Goal: Information Seeking & Learning: Check status

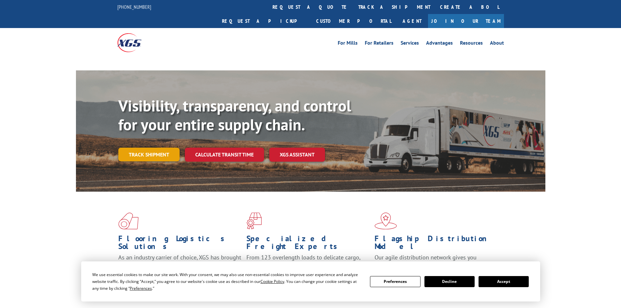
click at [153, 148] on link "Track shipment" at bounding box center [148, 155] width 61 height 14
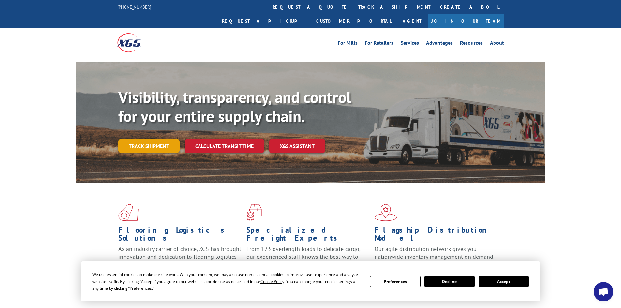
click at [159, 139] on link "Track shipment" at bounding box center [148, 146] width 61 height 14
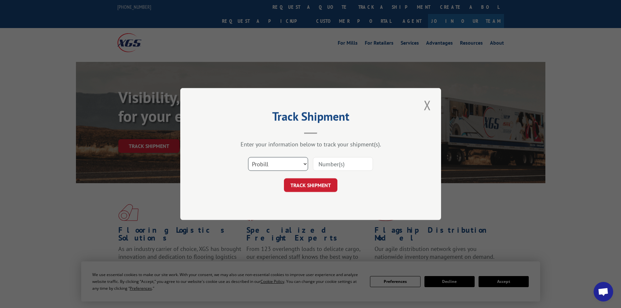
click at [294, 162] on select "Select category... Probill BOL PO" at bounding box center [278, 164] width 60 height 14
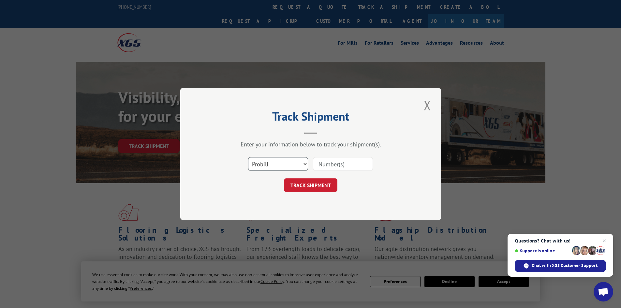
select select "bol"
click at [248, 157] on select "Select category... Probill BOL PO" at bounding box center [278, 164] width 60 height 14
click at [322, 170] on input at bounding box center [343, 164] width 60 height 14
paste input "0078103443"
type input "0078103443"
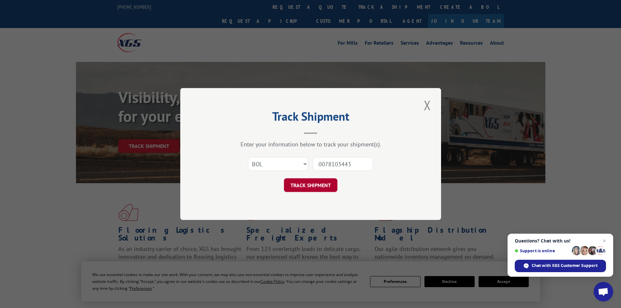
click at [320, 187] on button "TRACK SHIPMENT" at bounding box center [310, 185] width 53 height 14
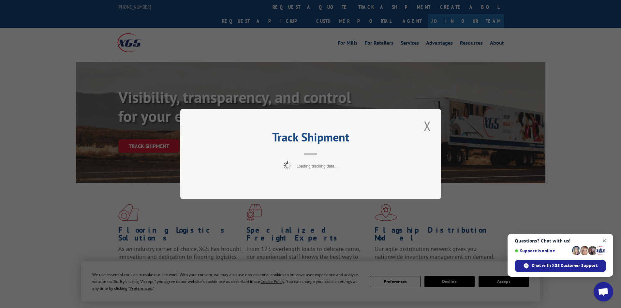
click at [602, 239] on span "Open chat" at bounding box center [604, 241] width 8 height 8
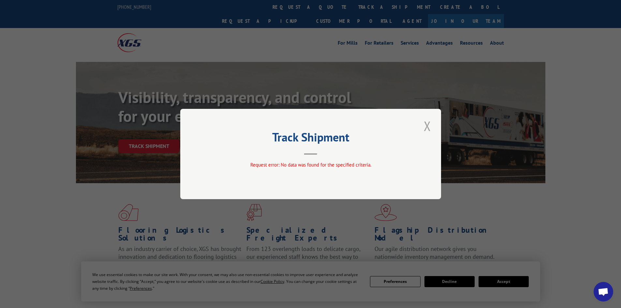
click at [432, 125] on button "Close modal" at bounding box center [427, 126] width 11 height 18
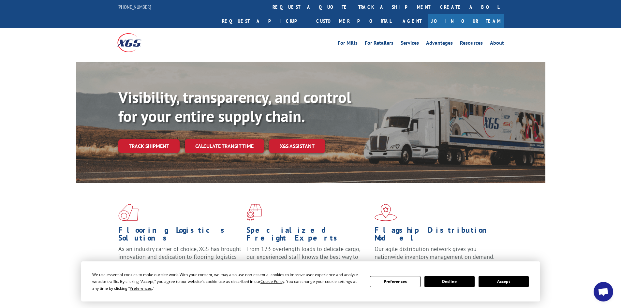
click at [139, 139] on link "Track shipment" at bounding box center [148, 146] width 61 height 14
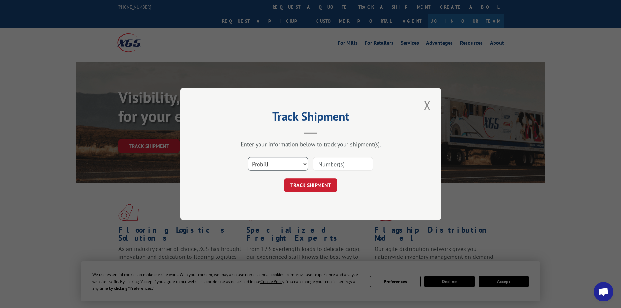
click at [271, 167] on select "Select category... Probill BOL PO" at bounding box center [278, 164] width 60 height 14
click at [248, 157] on select "Select category... Probill BOL PO" at bounding box center [278, 164] width 60 height 14
click at [336, 167] on input at bounding box center [343, 164] width 60 height 14
click at [264, 164] on select "Select category... Probill BOL PO" at bounding box center [278, 164] width 60 height 14
select select "po"
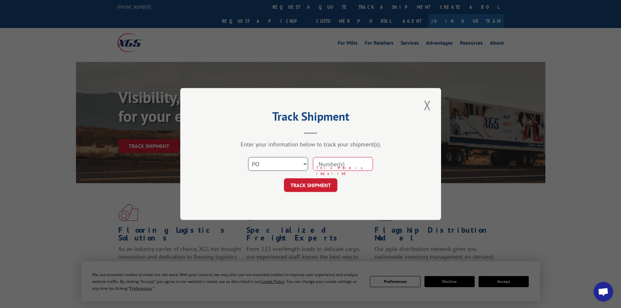
click at [248, 157] on select "Select category... Probill BOL PO" at bounding box center [278, 164] width 60 height 14
click at [340, 159] on input at bounding box center [343, 164] width 60 height 14
paste input "63515682"
type input "63515682"
click at [325, 183] on button "TRACK SHIPMENT" at bounding box center [310, 185] width 53 height 14
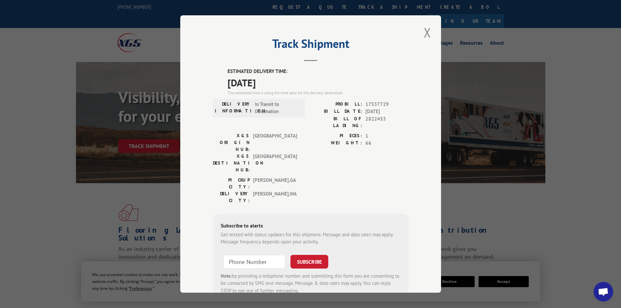
click at [291, 153] on span "[GEOGRAPHIC_DATA]" at bounding box center [275, 163] width 44 height 21
drag, startPoint x: 253, startPoint y: 104, endPoint x: 276, endPoint y: 109, distance: 22.9
click at [276, 109] on span "In Transit to Destination" at bounding box center [277, 108] width 44 height 15
click at [400, 51] on h2 "Track Shipment" at bounding box center [311, 45] width 196 height 12
click at [324, 170] on div "ESTIMATED DELIVERY TIME: [DATE] The estimated time is using the time zone for t…" at bounding box center [311, 185] width 196 height 234
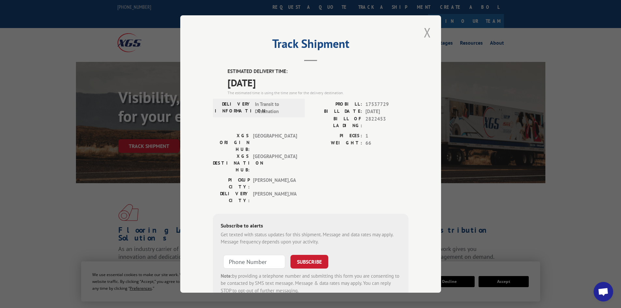
click at [423, 31] on button "Close modal" at bounding box center [427, 32] width 11 height 18
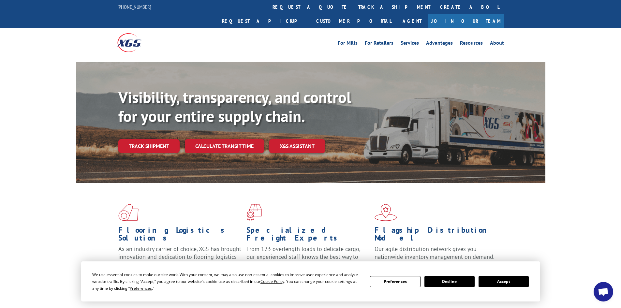
click at [550, 234] on div "Flooring Logistics Solutions As an industry carrier of choice, XGS has brought …" at bounding box center [310, 248] width 621 height 131
click at [151, 139] on link "Track shipment" at bounding box center [148, 146] width 61 height 14
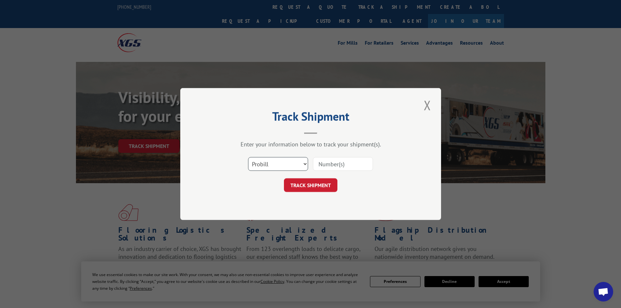
click at [272, 163] on select "Select category... Probill BOL PO" at bounding box center [278, 164] width 60 height 14
select select "bol"
click at [248, 157] on select "Select category... Probill BOL PO" at bounding box center [278, 164] width 60 height 14
click at [324, 165] on input at bounding box center [343, 164] width 60 height 14
click at [332, 160] on input at bounding box center [343, 164] width 60 height 14
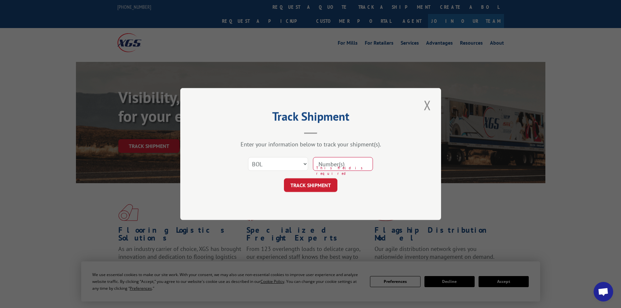
paste input "0078103443"
type input "0078103443"
click at [322, 180] on button "TRACK SHIPMENT" at bounding box center [310, 185] width 53 height 14
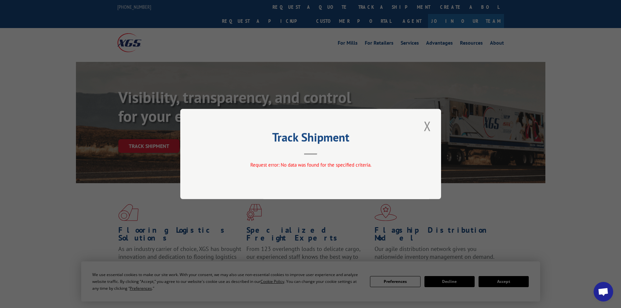
click at [425, 126] on button "Close modal" at bounding box center [427, 126] width 11 height 18
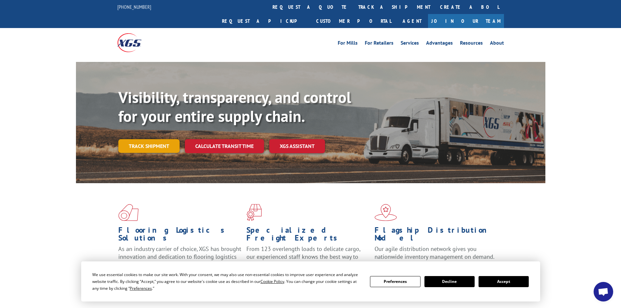
click at [142, 139] on link "Track shipment" at bounding box center [148, 146] width 61 height 14
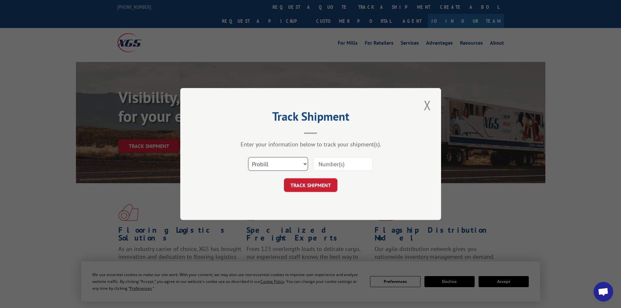
click at [289, 163] on select "Select category... Probill BOL PO" at bounding box center [278, 164] width 60 height 14
select select "bol"
click at [248, 157] on select "Select category... Probill BOL PO" at bounding box center [278, 164] width 60 height 14
click at [326, 165] on input at bounding box center [343, 164] width 60 height 14
type input "2822453"
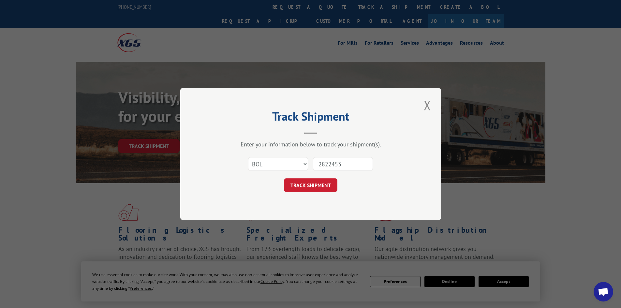
click at [284, 178] on button "TRACK SHIPMENT" at bounding box center [310, 185] width 53 height 14
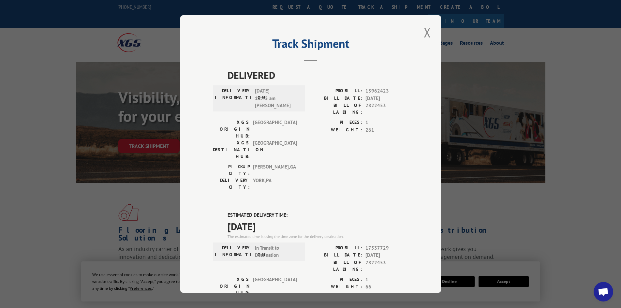
click at [361, 161] on div "DELIVERED DELIVERY INFORMATION: [DATE] 11:45 am [PERSON_NAME]: 13962423 BILL DA…" at bounding box center [311, 266] width 196 height 396
click at [359, 163] on div "PICKUP CITY: [GEOGRAPHIC_DATA] , [GEOGRAPHIC_DATA]: [GEOGRAPHIC_DATA] , [GEOGRA…" at bounding box center [311, 178] width 196 height 31
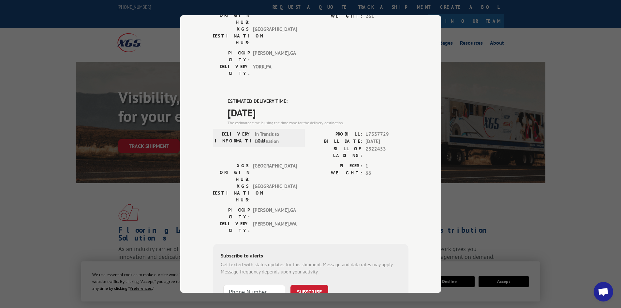
scroll to position [123, 0]
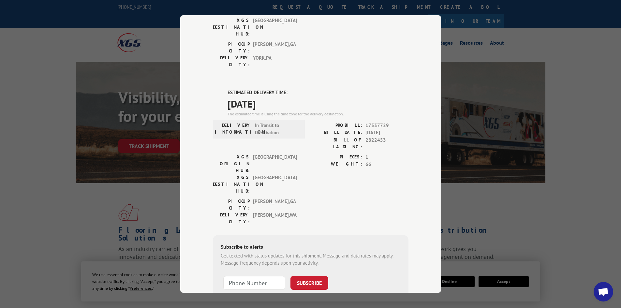
click at [241, 122] on div "DELIVERY INFORMATION: In Transit to Destination" at bounding box center [259, 138] width 92 height 32
click at [341, 198] on div "PICKUP CITY: [GEOGRAPHIC_DATA] , [GEOGRAPHIC_DATA]: [GEOGRAPHIC_DATA] , [GEOGRA…" at bounding box center [311, 213] width 196 height 31
click at [116, 152] on div "Track Shipment DELIVERED DELIVERY INFORMATION: [DATE] 11:45 am [PERSON_NAME]: 1…" at bounding box center [310, 154] width 621 height 308
click at [139, 211] on div "Track Shipment DELIVERED DELIVERY INFORMATION: [DATE] 11:45 am [PERSON_NAME]: 1…" at bounding box center [310, 154] width 621 height 308
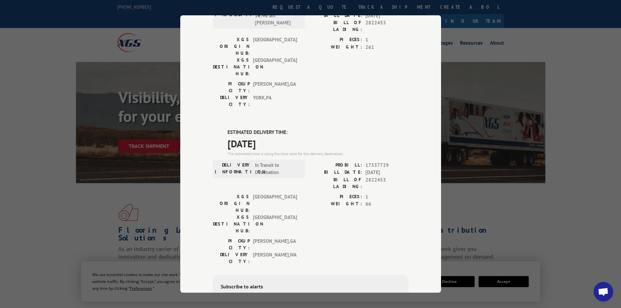
scroll to position [0, 0]
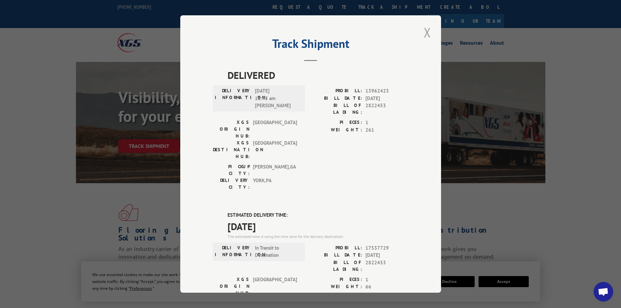
click at [424, 31] on button "Close modal" at bounding box center [427, 32] width 11 height 18
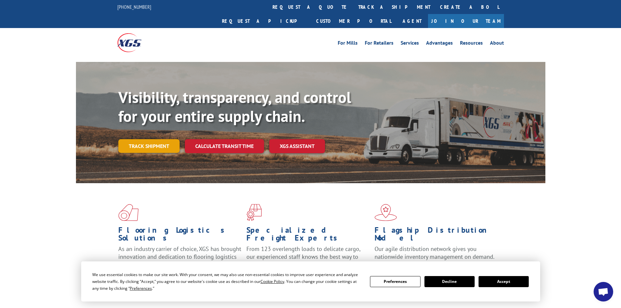
click at [128, 139] on link "Track shipment" at bounding box center [148, 146] width 61 height 14
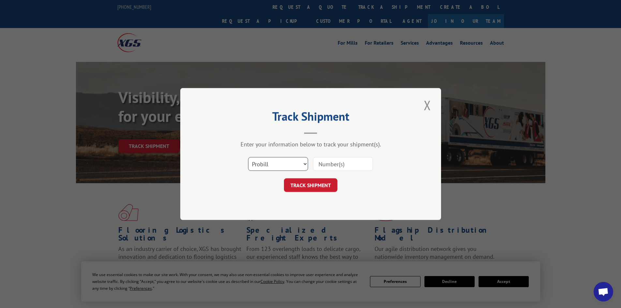
click at [261, 163] on select "Select category... Probill BOL PO" at bounding box center [278, 164] width 60 height 14
select select "bol"
click at [248, 157] on select "Select category... Probill BOL PO" at bounding box center [278, 164] width 60 height 14
click at [319, 163] on input at bounding box center [343, 164] width 60 height 14
paste input "4913950"
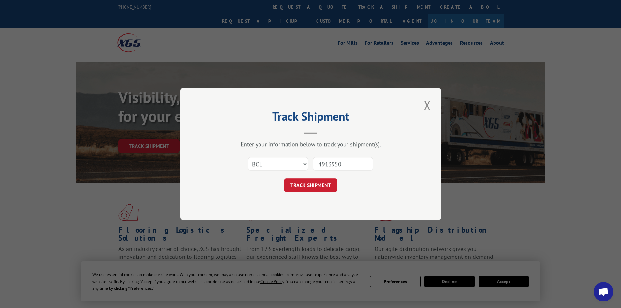
type input "4913950"
click at [284, 178] on button "TRACK SHIPMENT" at bounding box center [310, 185] width 53 height 14
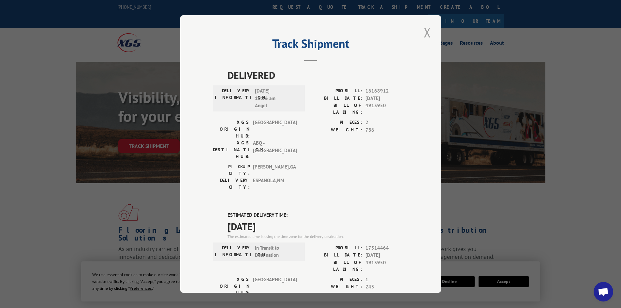
click at [422, 31] on button "Close modal" at bounding box center [427, 32] width 11 height 18
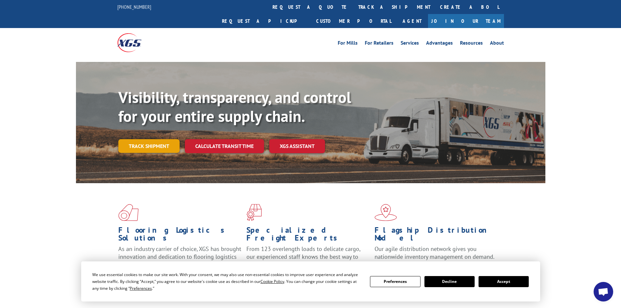
click at [153, 139] on link "Track shipment" at bounding box center [148, 146] width 61 height 14
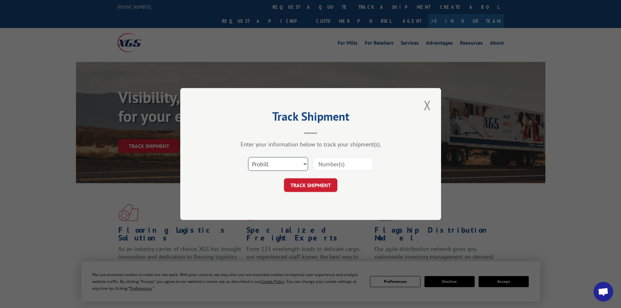
drag, startPoint x: 276, startPoint y: 165, endPoint x: 274, endPoint y: 170, distance: 5.9
click at [276, 165] on select "Select category... Probill BOL PO" at bounding box center [278, 164] width 60 height 14
select select "bol"
click at [248, 157] on select "Select category... Probill BOL PO" at bounding box center [278, 164] width 60 height 14
click at [325, 168] on input at bounding box center [343, 164] width 60 height 14
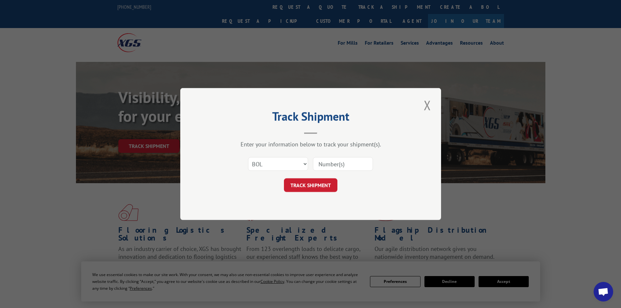
paste input "63515723"
type input "63515723"
click at [330, 182] on button "TRACK SHIPMENT" at bounding box center [310, 185] width 53 height 14
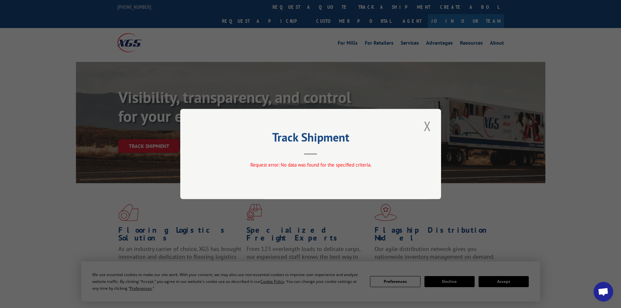
drag, startPoint x: 428, startPoint y: 124, endPoint x: 422, endPoint y: 121, distance: 6.4
click at [428, 124] on button "Close modal" at bounding box center [427, 126] width 11 height 18
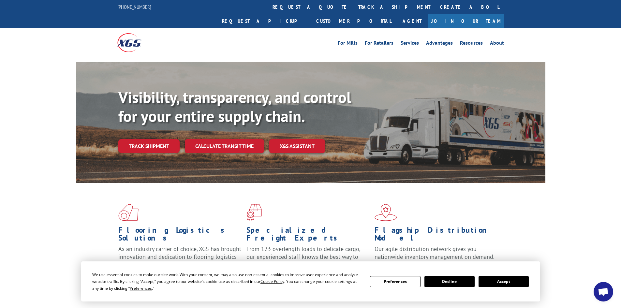
click at [132, 139] on link "Track shipment" at bounding box center [148, 146] width 61 height 14
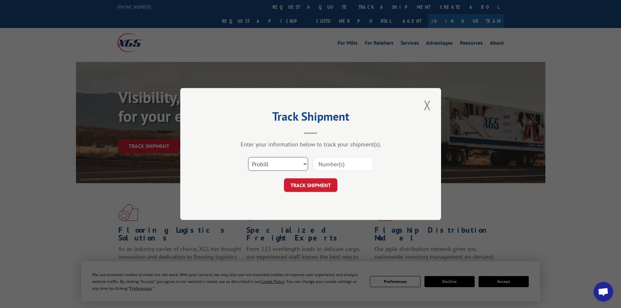
click at [289, 164] on select "Select category... Probill BOL PO" at bounding box center [278, 164] width 60 height 14
select select "bol"
click at [248, 157] on select "Select category... Probill BOL PO" at bounding box center [278, 164] width 60 height 14
click at [322, 164] on input at bounding box center [343, 164] width 60 height 14
paste input "5960324"
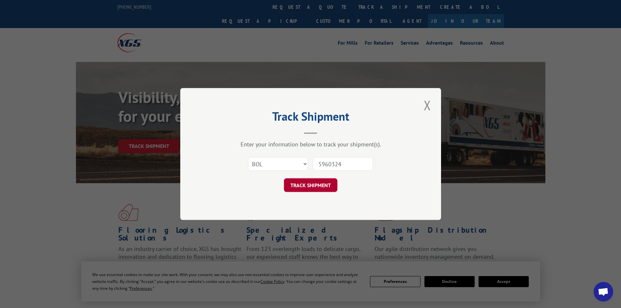
type input "5960324"
click at [306, 187] on button "TRACK SHIPMENT" at bounding box center [310, 185] width 53 height 14
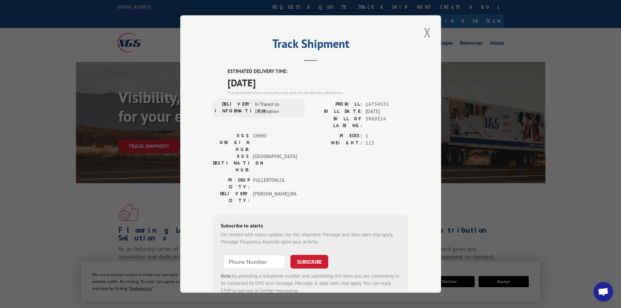
click at [311, 149] on div "PIECES: 1 WEIGHT: 123" at bounding box center [360, 154] width 98 height 44
click at [320, 177] on div "PICKUP CITY: [GEOGRAPHIC_DATA] , [GEOGRAPHIC_DATA]: [GEOGRAPHIC_DATA] , [GEOGRA…" at bounding box center [311, 192] width 196 height 31
click at [63, 200] on div "Track Shipment ESTIMATED DELIVERY TIME: [DATE] The estimated time is using the …" at bounding box center [310, 154] width 621 height 308
